Goal: Information Seeking & Learning: Learn about a topic

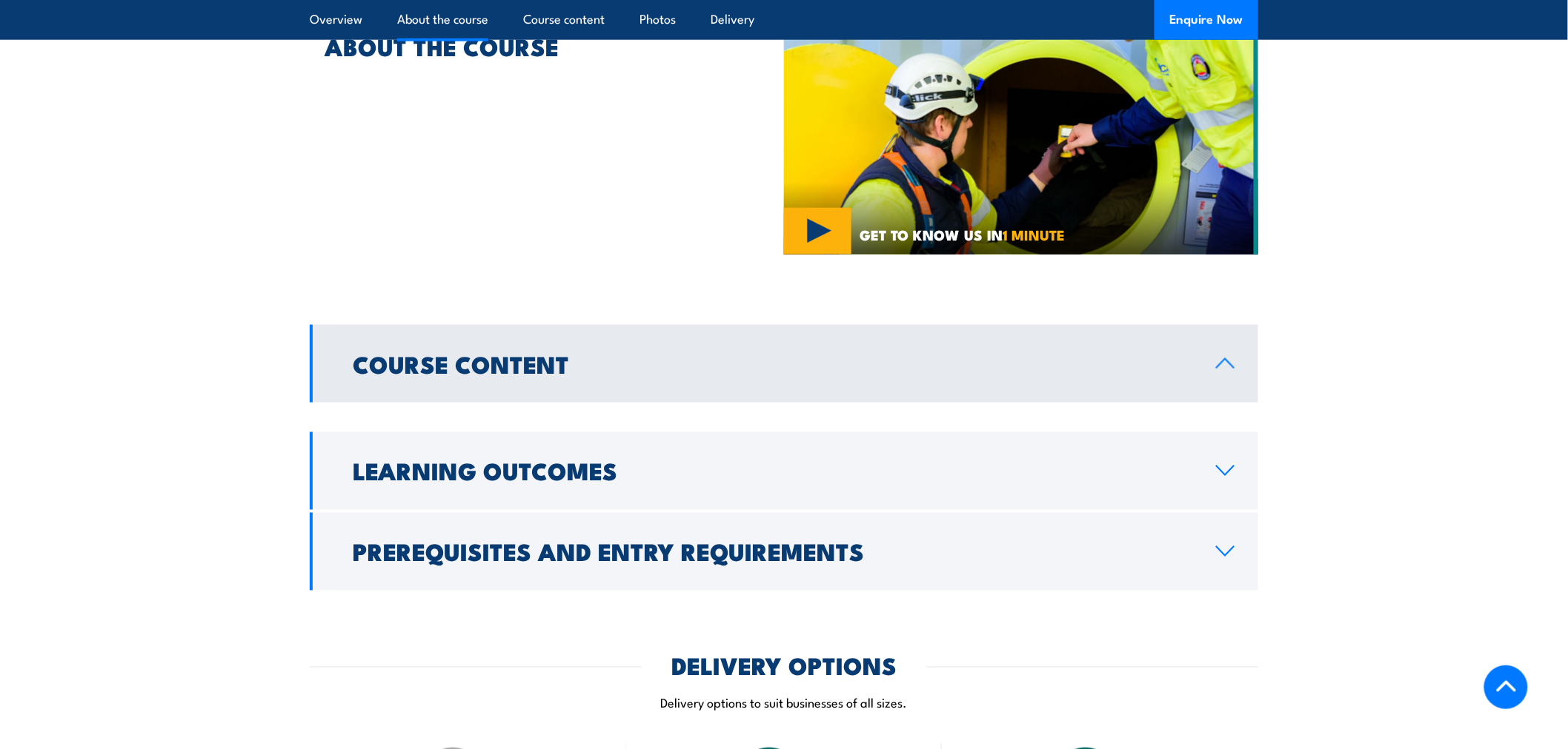
scroll to position [740, 0]
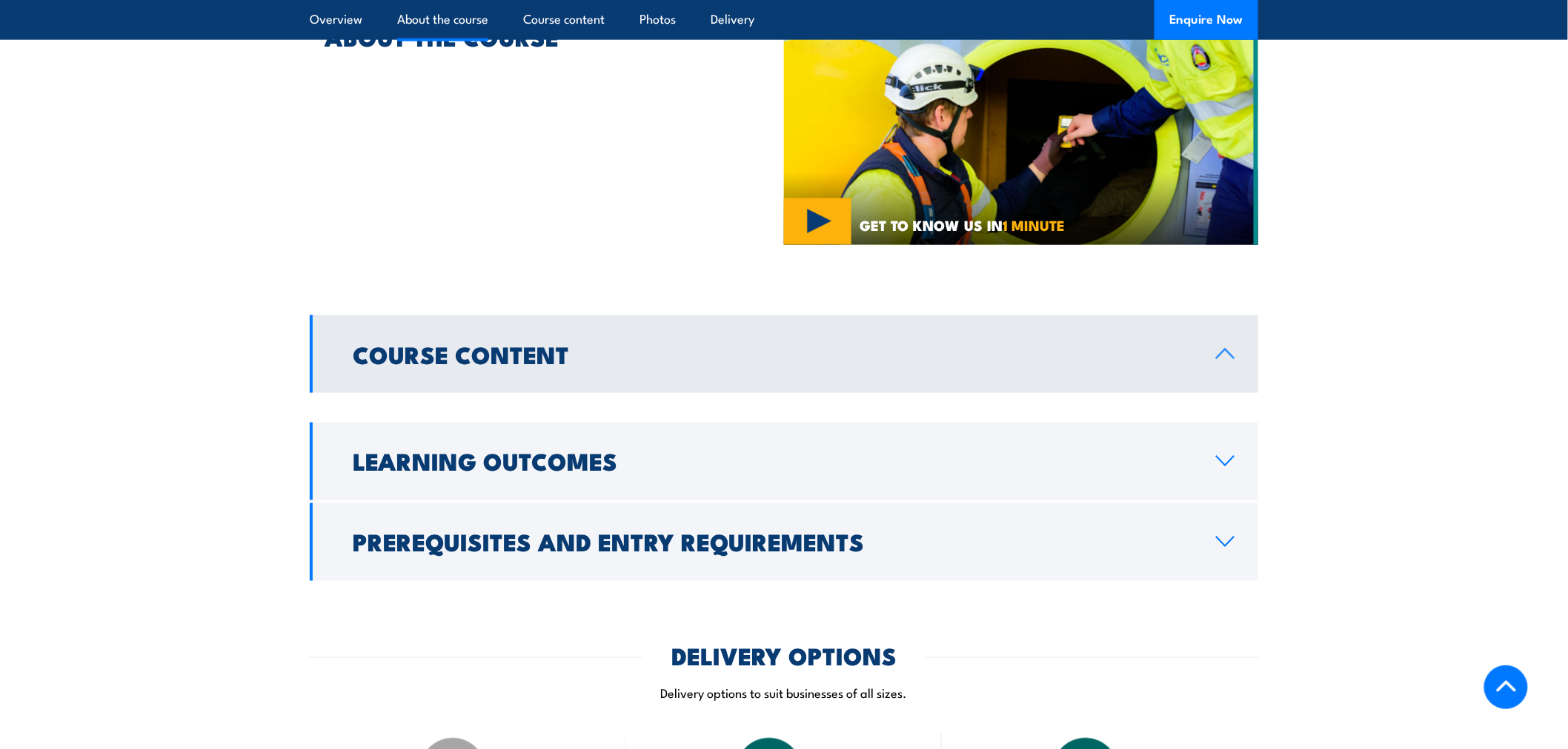
click at [820, 343] on h2 "Course Content" at bounding box center [772, 353] width 839 height 21
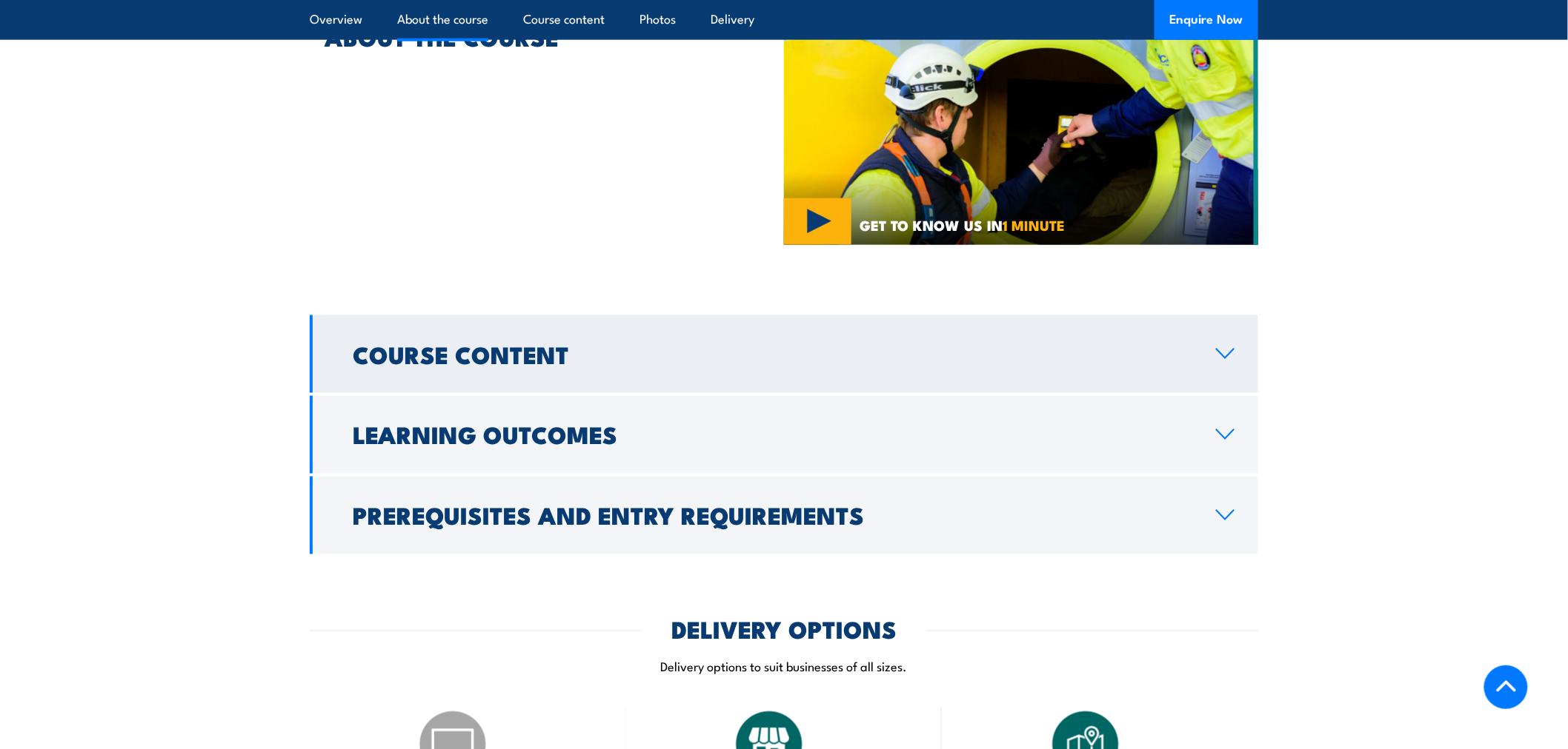
click at [820, 343] on h2 "Course Content" at bounding box center [772, 353] width 839 height 21
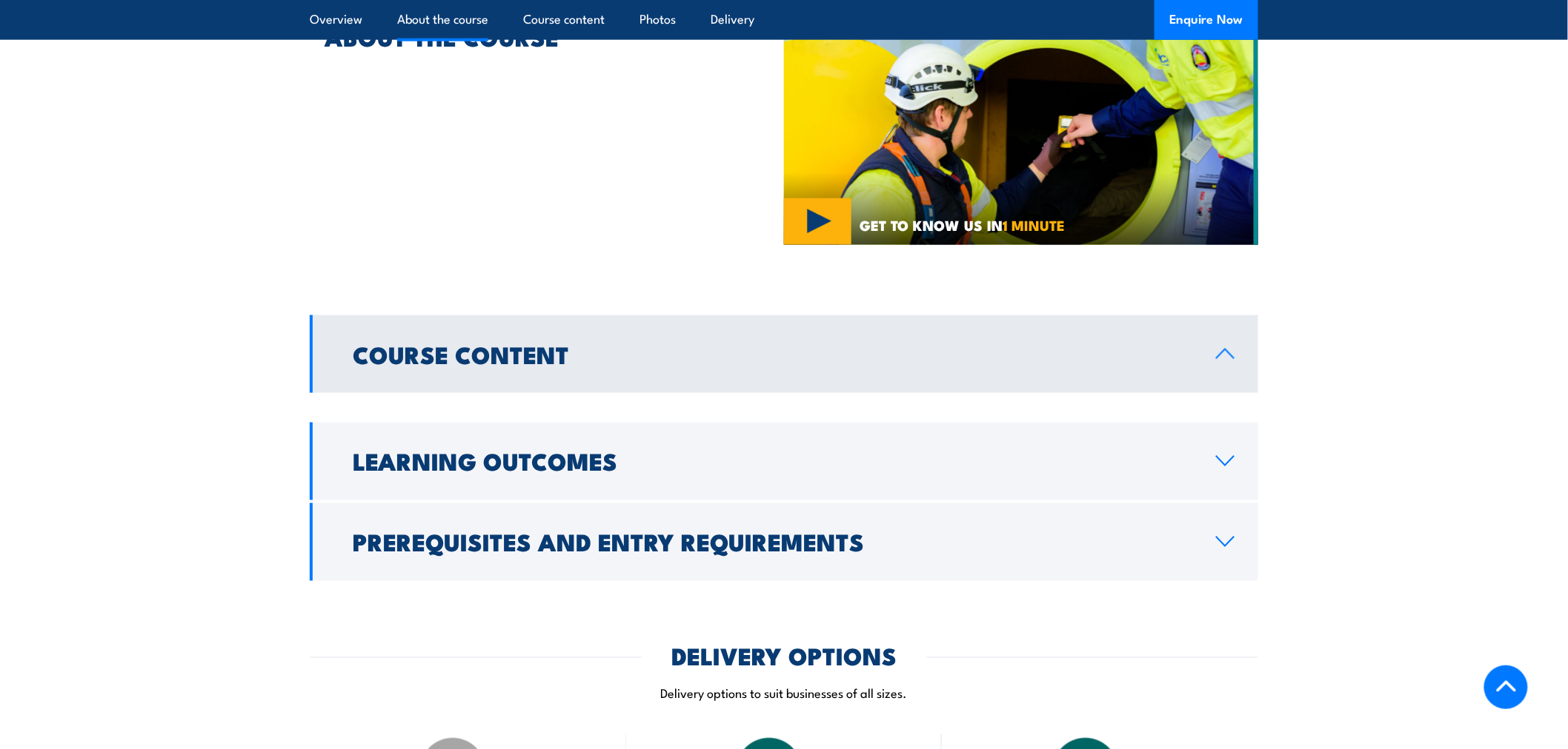
click at [800, 393] on div at bounding box center [784, 406] width 948 height 27
drag, startPoint x: 793, startPoint y: 368, endPoint x: 793, endPoint y: 411, distance: 43.0
click at [793, 393] on div at bounding box center [784, 406] width 948 height 27
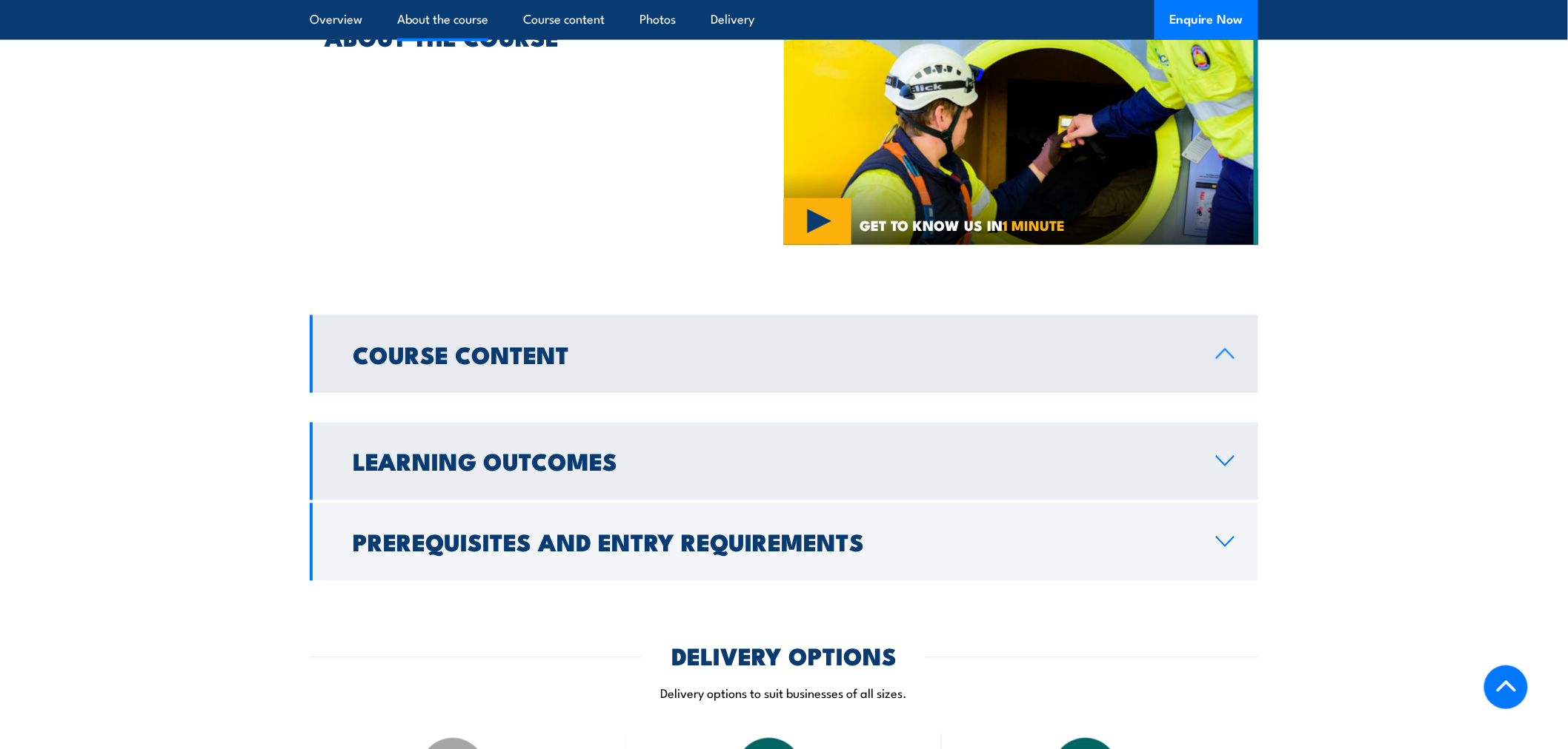
click at [793, 423] on link "Learning Outcomes" at bounding box center [784, 461] width 948 height 78
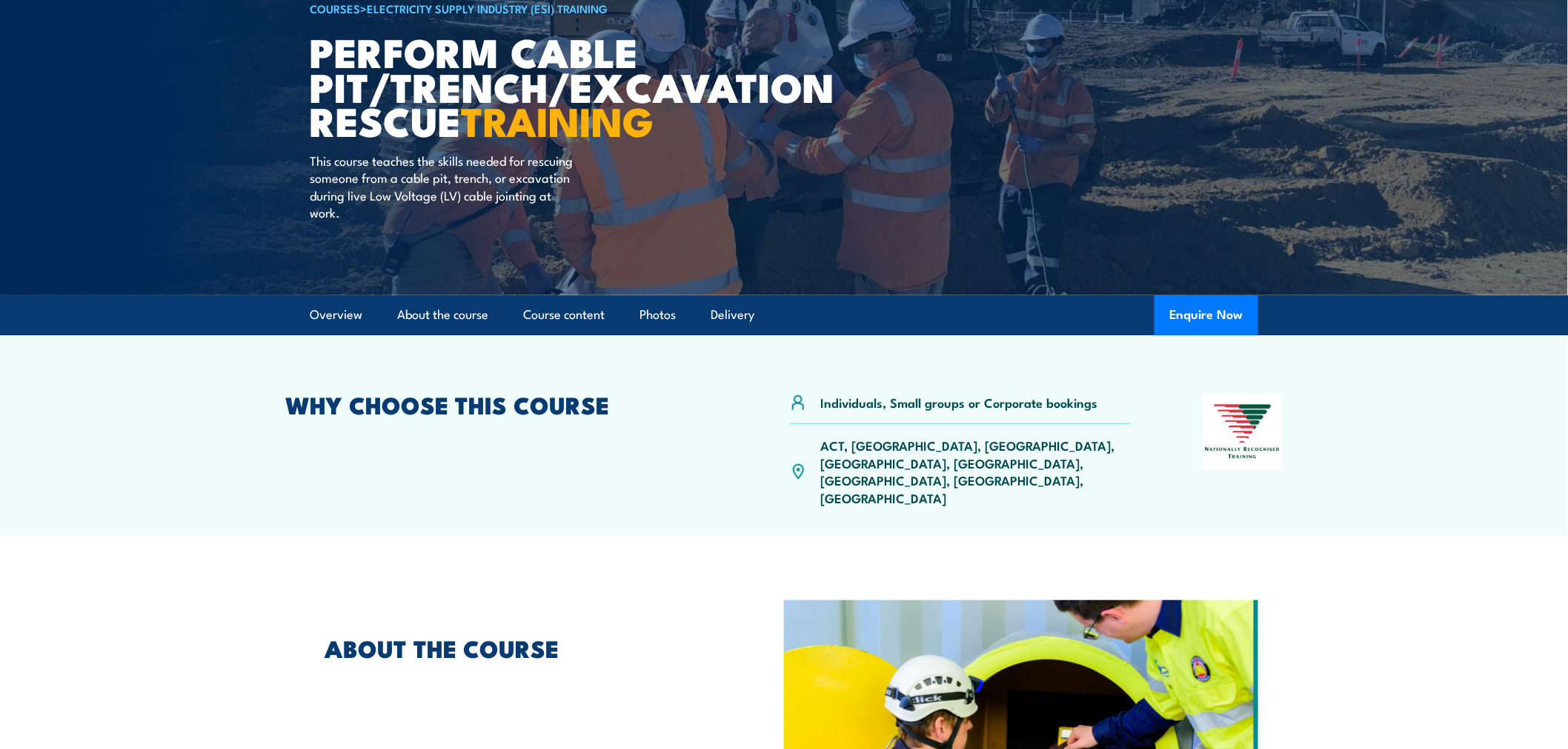
scroll to position [0, 0]
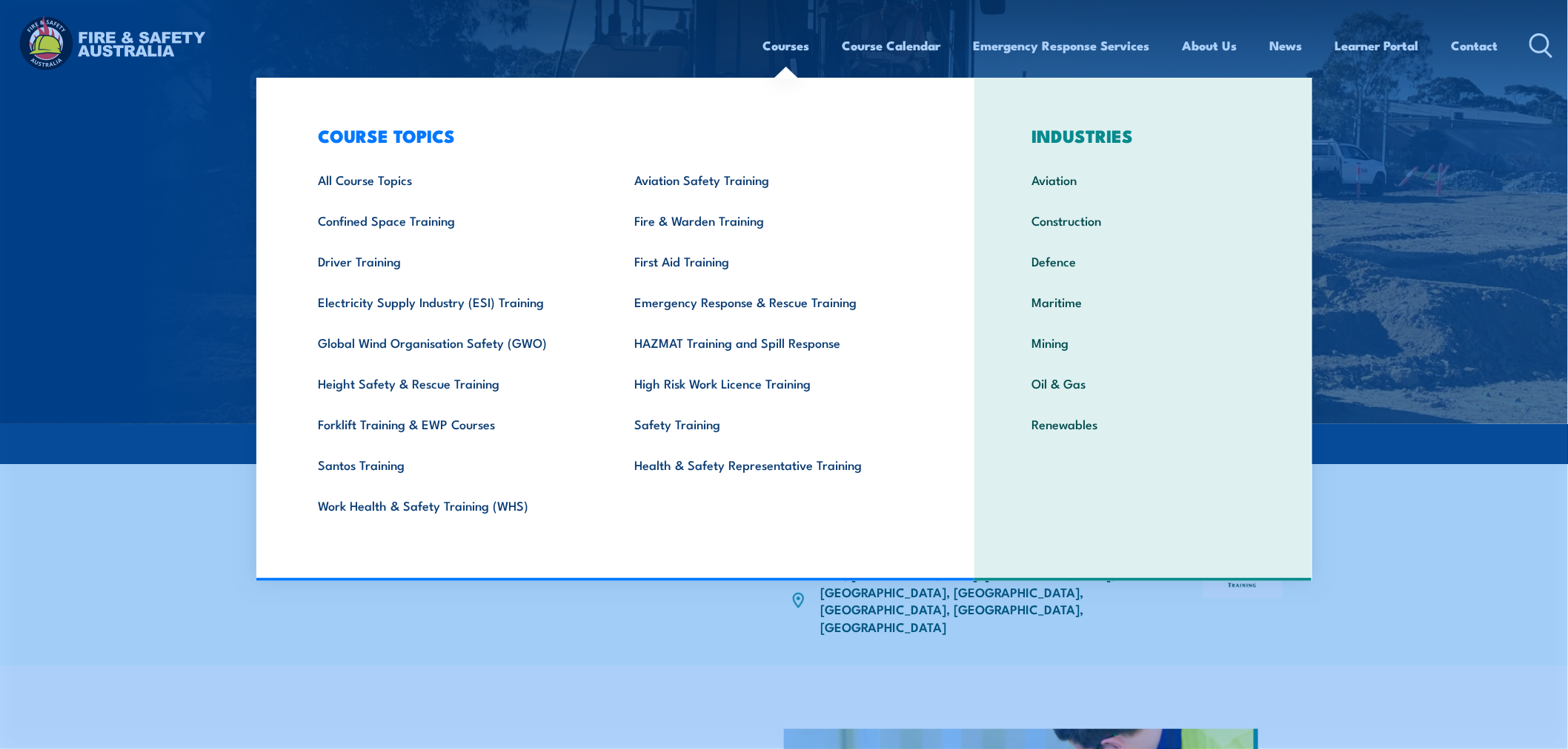
click at [768, 49] on link "Courses" at bounding box center [786, 45] width 46 height 39
click at [380, 194] on link "All Course Topics" at bounding box center [453, 179] width 316 height 40
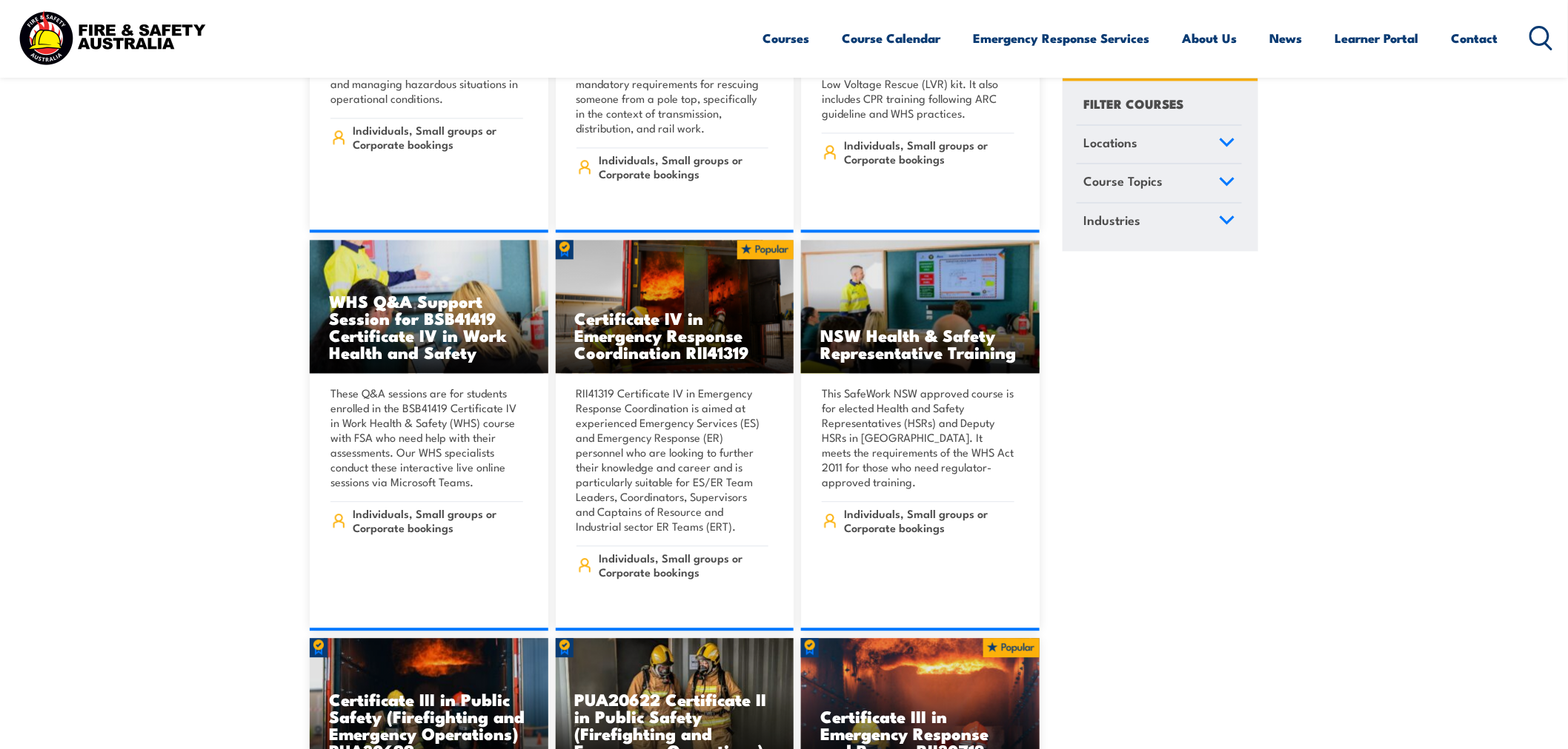
scroll to position [3620, 0]
